Goal: Task Accomplishment & Management: Manage account settings

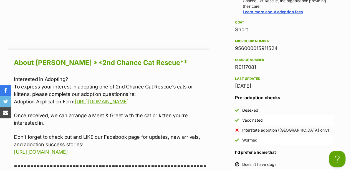
scroll to position [628, 0]
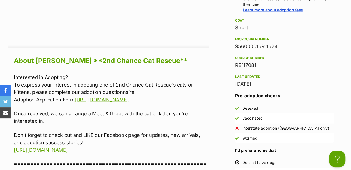
drag, startPoint x: 154, startPoint y: 149, endPoint x: 12, endPoint y: 68, distance: 163.4
copy div "Interested in Adopting? To express your interest in adopting one of 2nd Chance …"
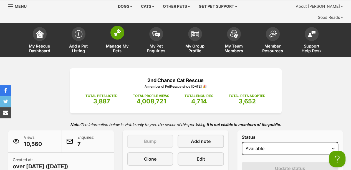
scroll to position [0, 0]
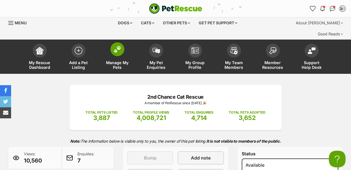
click at [120, 46] on img at bounding box center [117, 49] width 8 height 7
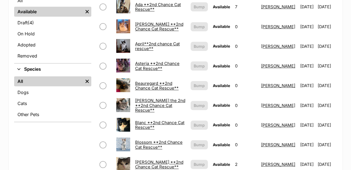
click at [150, 98] on link "Bernie the 2nd **2nd Chance Cat Rescue**" at bounding box center [160, 105] width 50 height 15
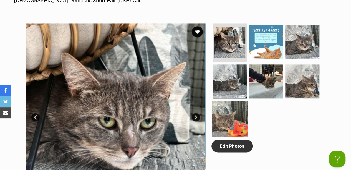
scroll to position [333, 0]
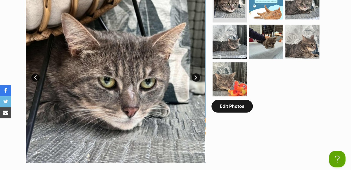
click at [232, 100] on link "Edit Photos" at bounding box center [231, 106] width 41 height 13
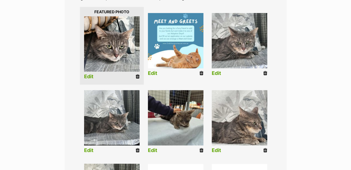
scroll to position [166, 0]
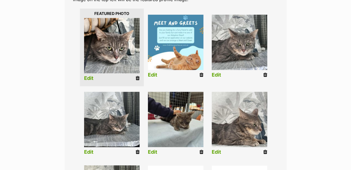
click at [201, 150] on icon at bounding box center [201, 152] width 4 height 5
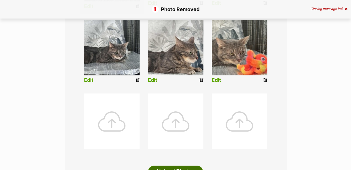
scroll to position [259, 0]
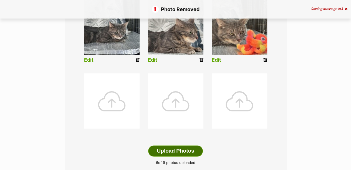
click at [186, 146] on button "Upload Photos" at bounding box center [175, 151] width 54 height 11
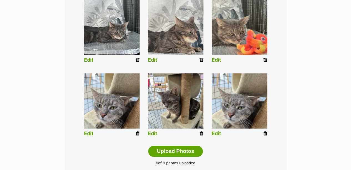
click at [266, 131] on icon at bounding box center [265, 133] width 4 height 5
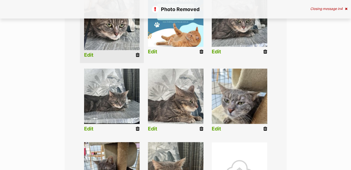
scroll to position [240, 0]
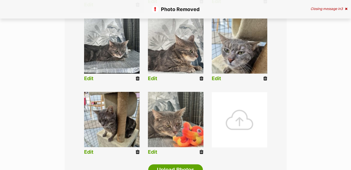
click at [237, 98] on div at bounding box center [239, 119] width 55 height 55
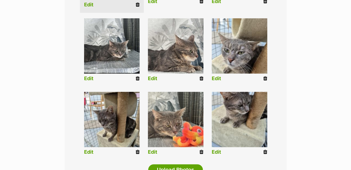
click at [218, 150] on link "Edit" at bounding box center [216, 153] width 9 height 6
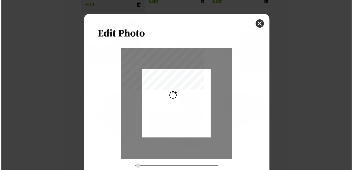
scroll to position [0, 0]
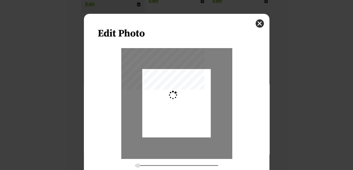
type input "0.2744"
drag, startPoint x: 182, startPoint y: 110, endPoint x: 184, endPoint y: 118, distance: 8.9
click at [184, 118] on div "Dialog Window - Close (Press escape to close)" at bounding box center [176, 112] width 68 height 91
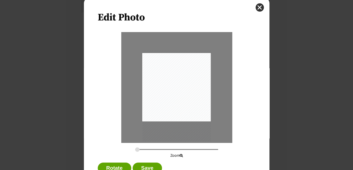
scroll to position [36, 0]
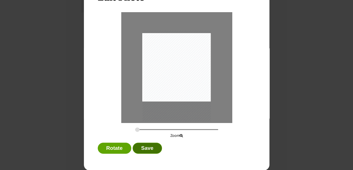
click at [144, 151] on button "Save" at bounding box center [147, 148] width 29 height 11
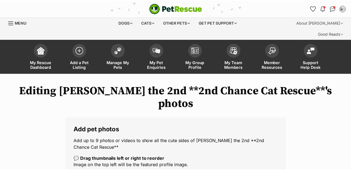
scroll to position [240, 0]
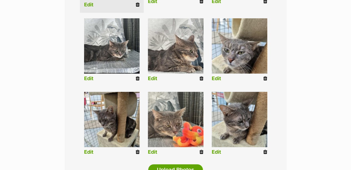
click at [215, 76] on link "Edit" at bounding box center [216, 79] width 9 height 6
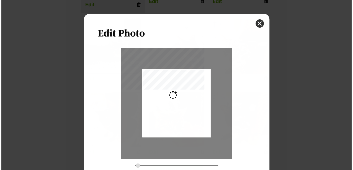
scroll to position [0, 0]
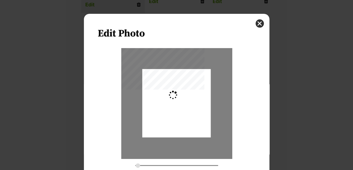
type input "0.2744"
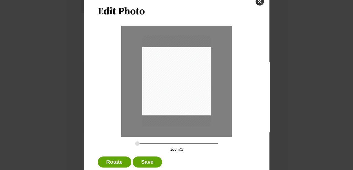
scroll to position [36, 0]
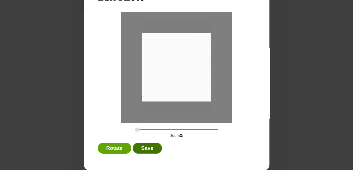
click at [146, 150] on button "Save" at bounding box center [147, 148] width 29 height 11
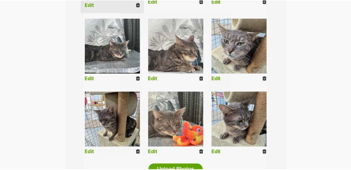
scroll to position [240, 0]
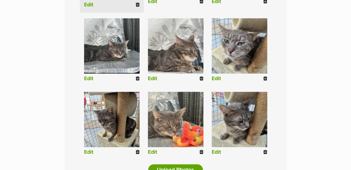
click at [89, 150] on link "Edit" at bounding box center [88, 153] width 9 height 6
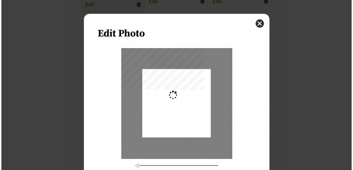
scroll to position [0, 0]
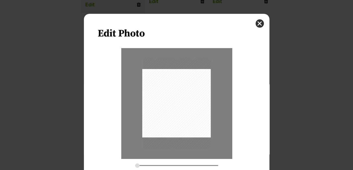
click at [184, 109] on div "Dialog Window - Close (Press escape to close)" at bounding box center [176, 103] width 68 height 91
drag, startPoint x: 184, startPoint y: 109, endPoint x: 178, endPoint y: 113, distance: 6.8
click at [178, 113] on div "Dialog Window - Close (Press escape to close)" at bounding box center [172, 108] width 78 height 104
type input "0.2914"
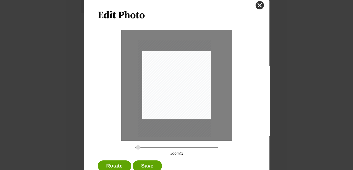
scroll to position [36, 0]
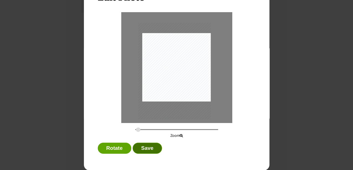
click at [150, 149] on button "Save" at bounding box center [147, 148] width 29 height 11
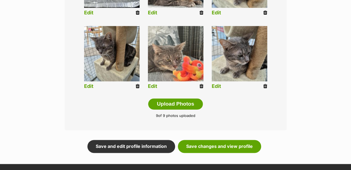
scroll to position [314, 0]
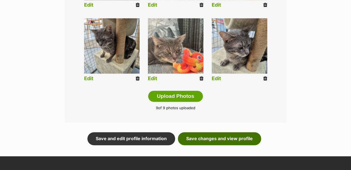
click at [224, 133] on link "Save changes and view profile" at bounding box center [219, 139] width 83 height 13
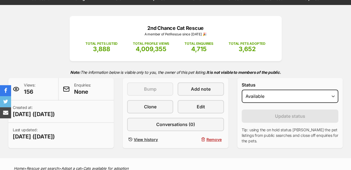
scroll to position [74, 0]
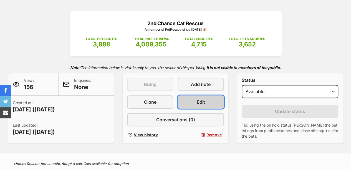
click at [210, 96] on link "Edit" at bounding box center [200, 102] width 46 height 13
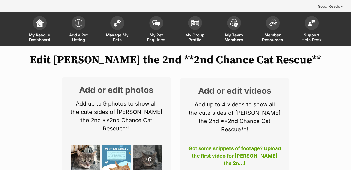
scroll to position [74, 0]
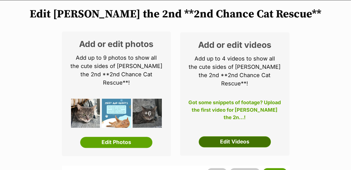
click at [234, 137] on link "Edit Videos" at bounding box center [234, 142] width 72 height 11
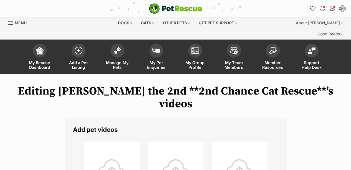
click at [116, 149] on div at bounding box center [111, 169] width 55 height 55
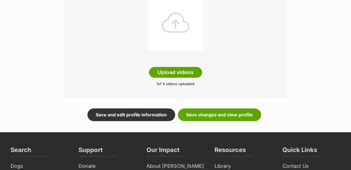
scroll to position [222, 0]
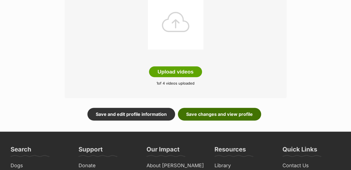
click at [204, 108] on link "Save changes and view profile" at bounding box center [219, 114] width 83 height 13
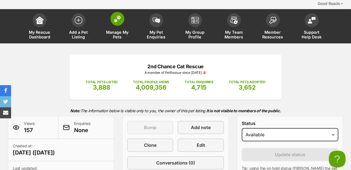
scroll to position [37, 0]
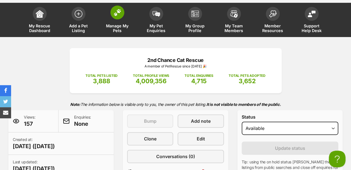
click at [119, 6] on span at bounding box center [117, 13] width 14 height 14
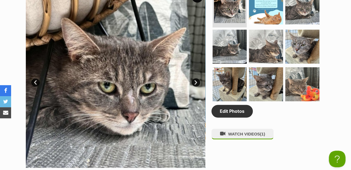
scroll to position [370, 0]
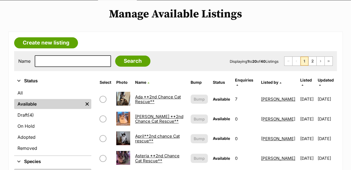
scroll to position [74, 0]
click at [313, 57] on link "2" at bounding box center [312, 61] width 8 height 9
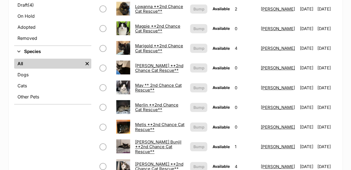
scroll to position [185, 0]
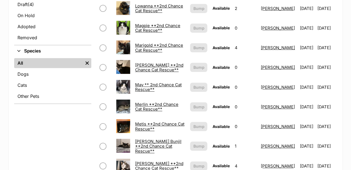
click at [154, 63] on link "Martina Hingis **2nd Chance Cat Rescue**" at bounding box center [159, 68] width 48 height 10
